Goal: Information Seeking & Learning: Find specific fact

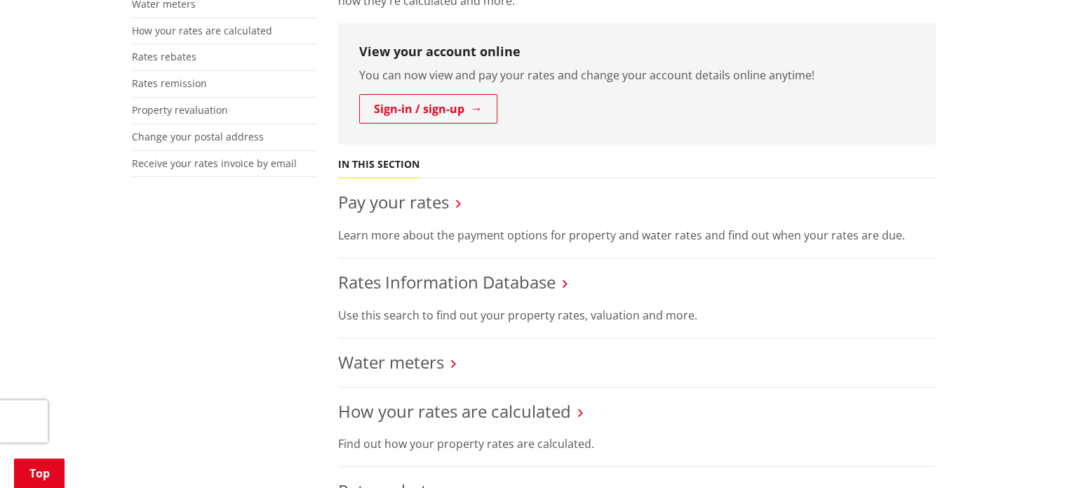
scroll to position [375, 0]
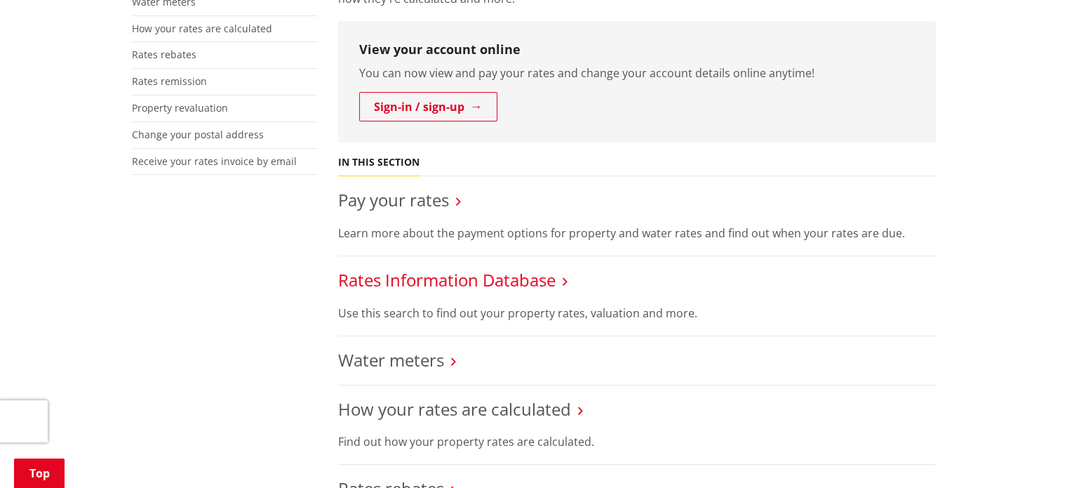
click at [424, 283] on link "Rates Information Database" at bounding box center [446, 279] width 217 height 23
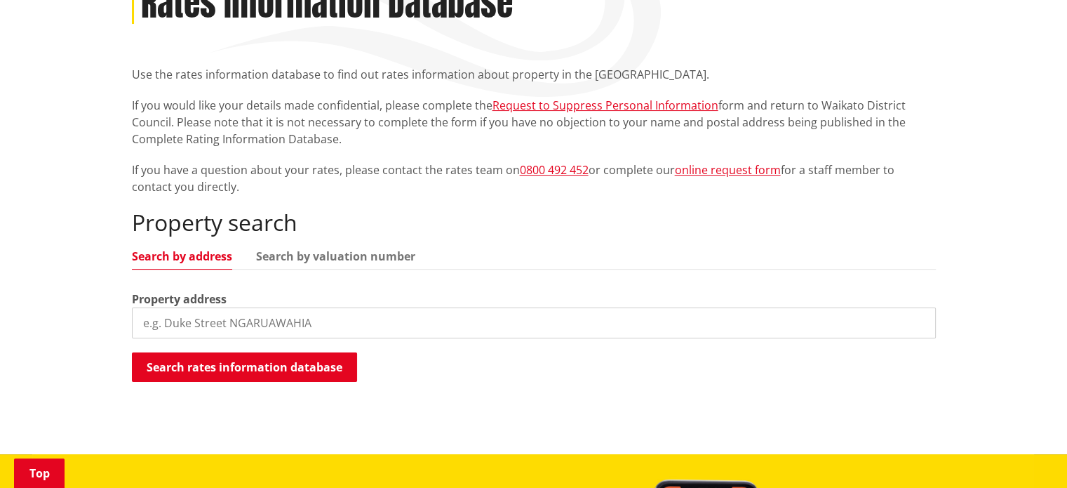
scroll to position [302, 0]
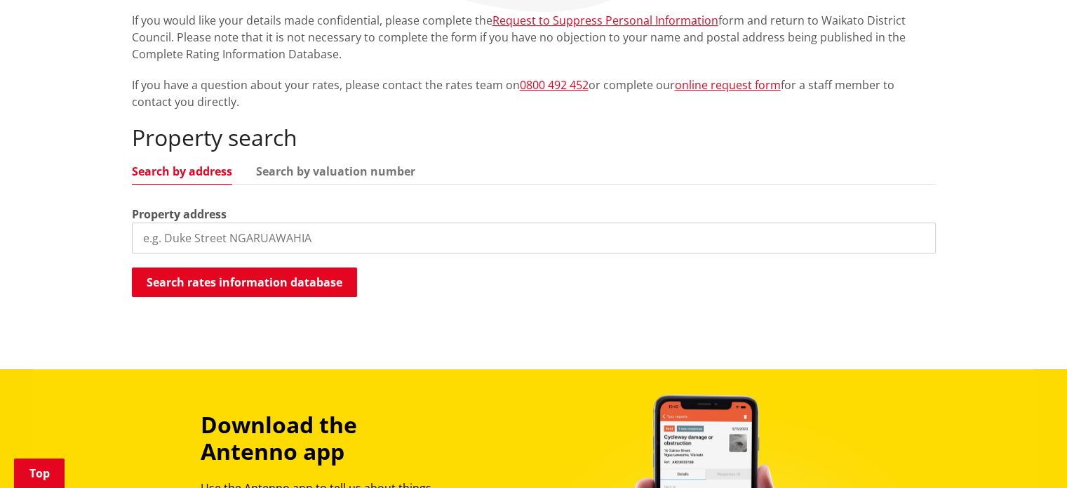
click at [355, 229] on input "search" at bounding box center [534, 237] width 804 height 31
type input "[STREET_ADDRESS]"
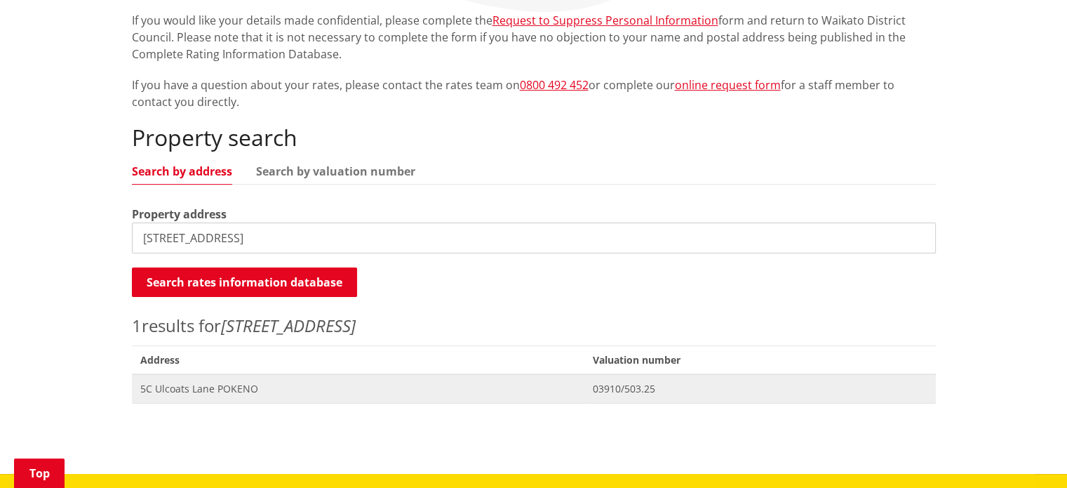
click at [584, 387] on span "Valuation No. 03910/503.25" at bounding box center [759, 388] width 351 height 29
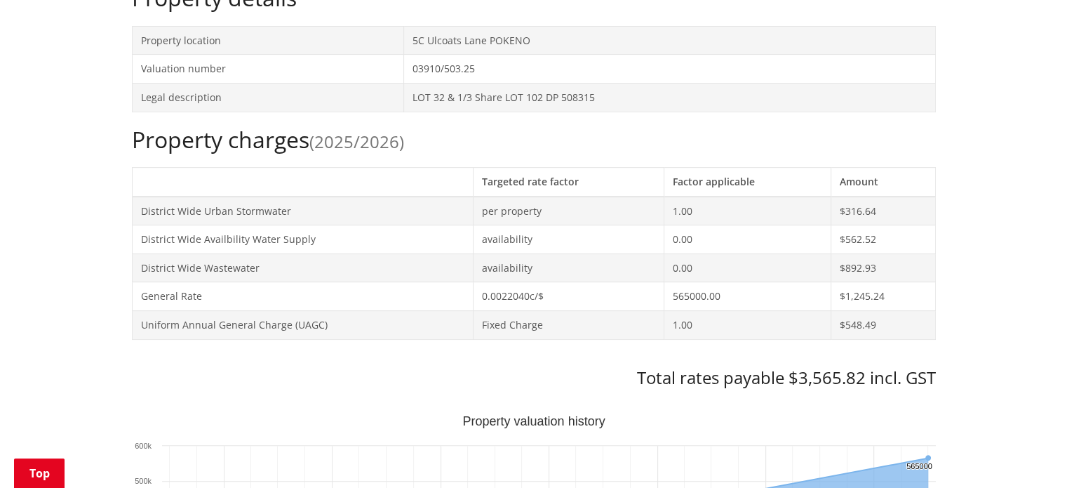
scroll to position [491, 0]
